Goal: Task Accomplishment & Management: Complete application form

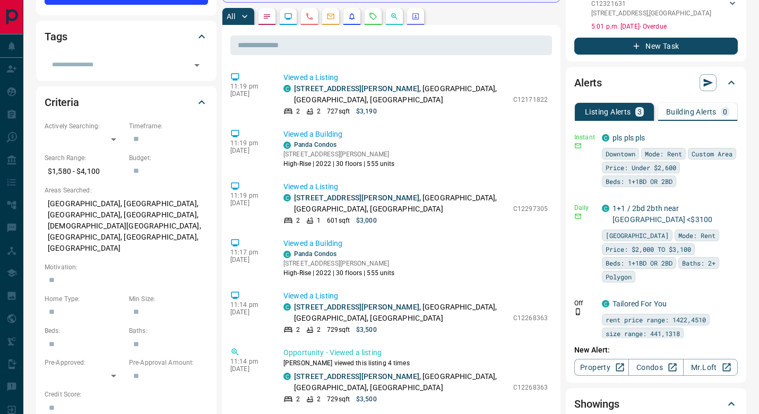
scroll to position [215, 0]
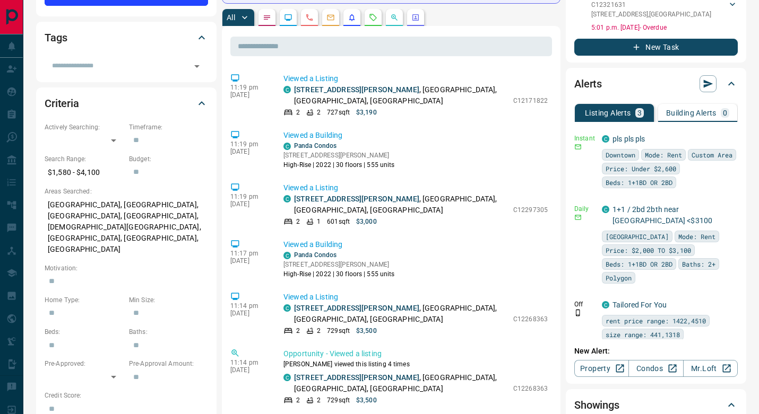
click at [626, 14] on p "[STREET_ADDRESS]" at bounding box center [651, 15] width 120 height 10
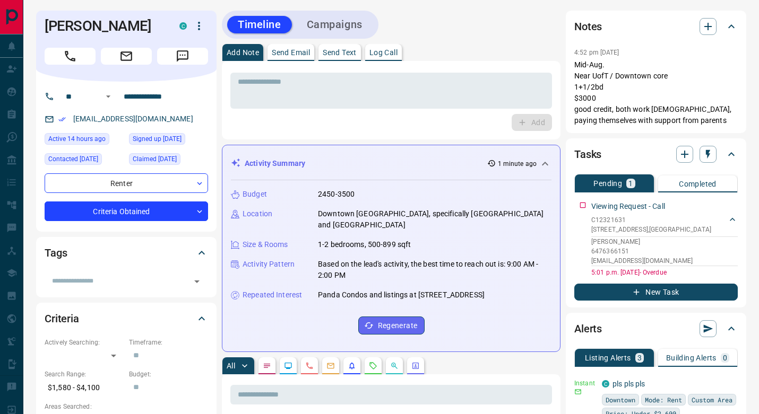
scroll to position [0, 0]
click at [570, 229] on div "Tasks Pending 1 Completed Viewing Request - Call C12321631 2108 - [STREET_ADDRE…" at bounding box center [656, 222] width 180 height 169
click at [711, 32] on icon "button" at bounding box center [707, 26] width 13 height 13
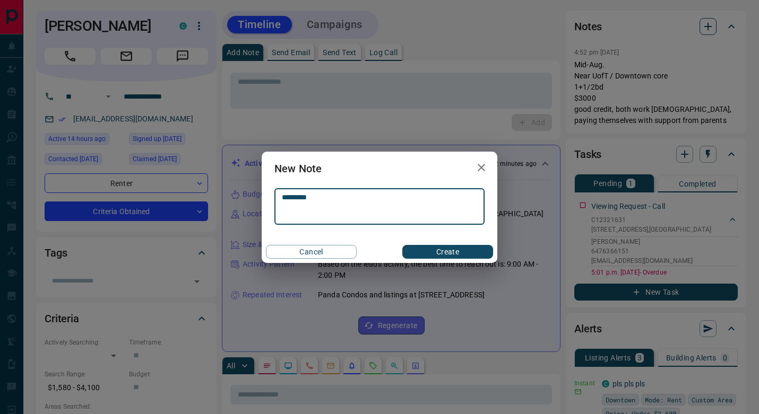
type textarea "*********"
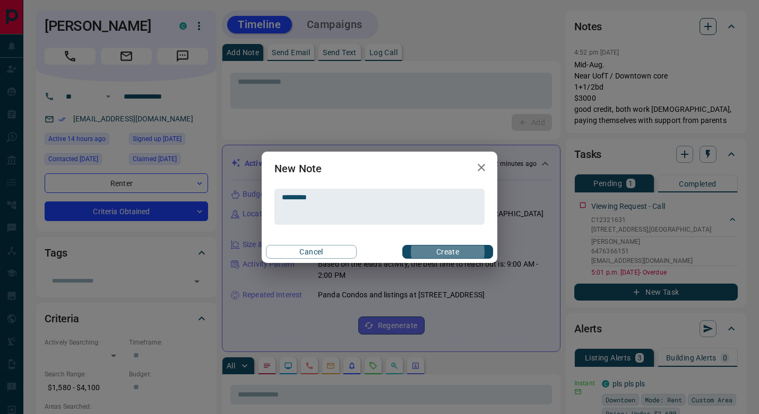
click at [447, 251] on button "Create" at bounding box center [447, 252] width 91 height 14
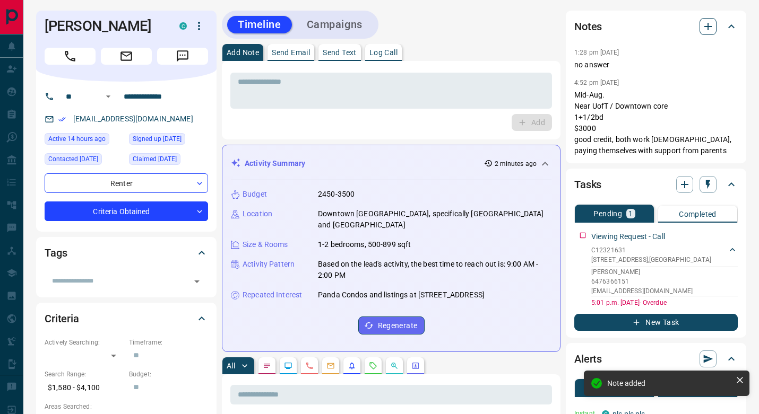
scroll to position [721, 0]
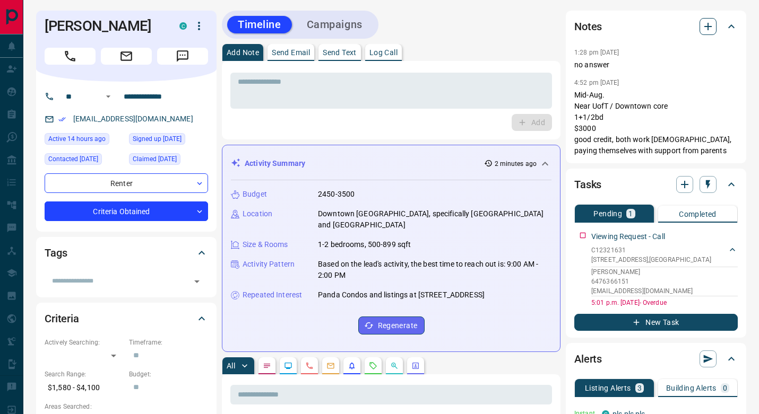
click at [710, 24] on icon "button" at bounding box center [707, 26] width 13 height 13
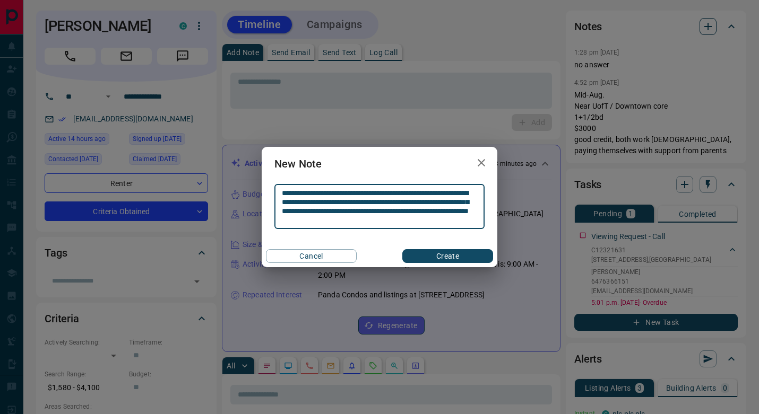
type textarea "**********"
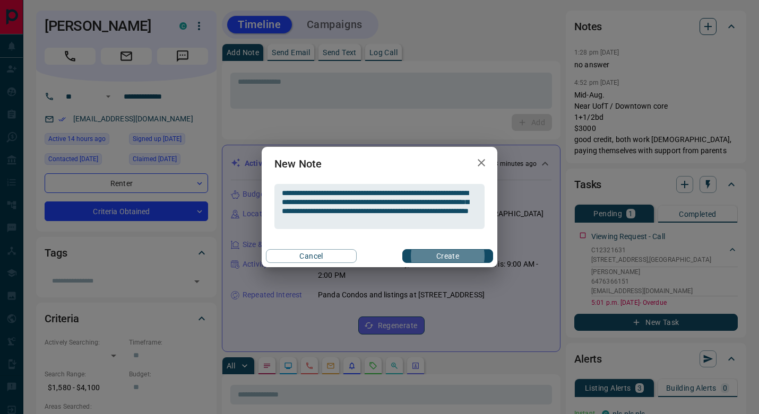
click at [447, 256] on button "Create" at bounding box center [447, 256] width 91 height 14
